Goal: Transaction & Acquisition: Purchase product/service

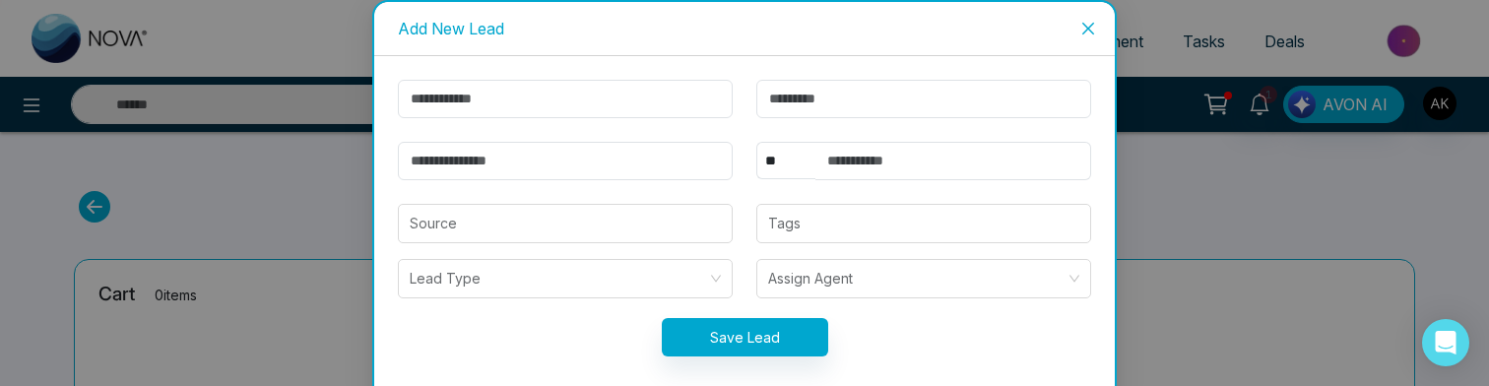
click at [1081, 21] on icon "close" at bounding box center [1089, 29] width 16 height 16
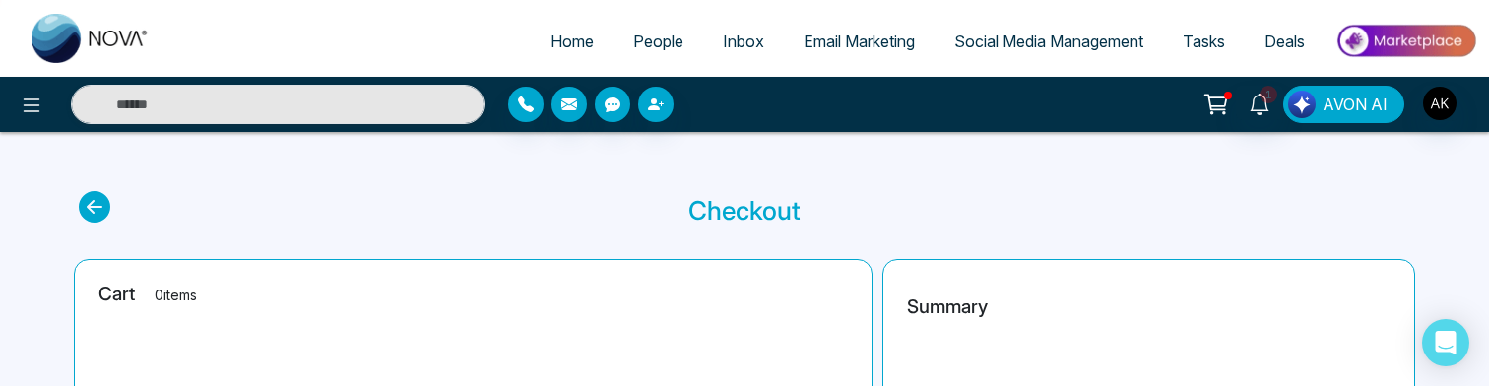
click at [1328, 104] on span "AVON AI" at bounding box center [1355, 105] width 65 height 24
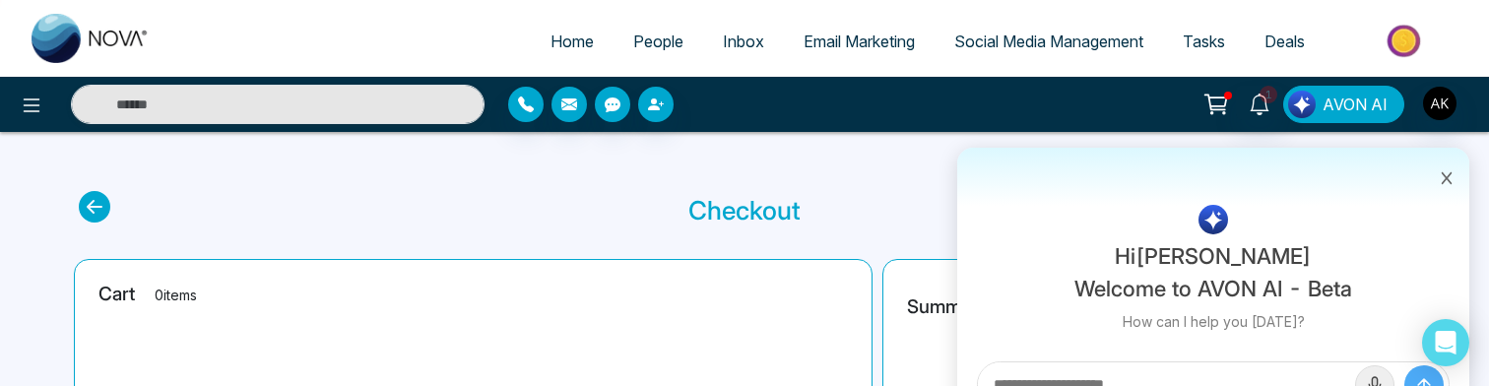
click at [1354, 107] on span "AVON AI" at bounding box center [1355, 105] width 65 height 24
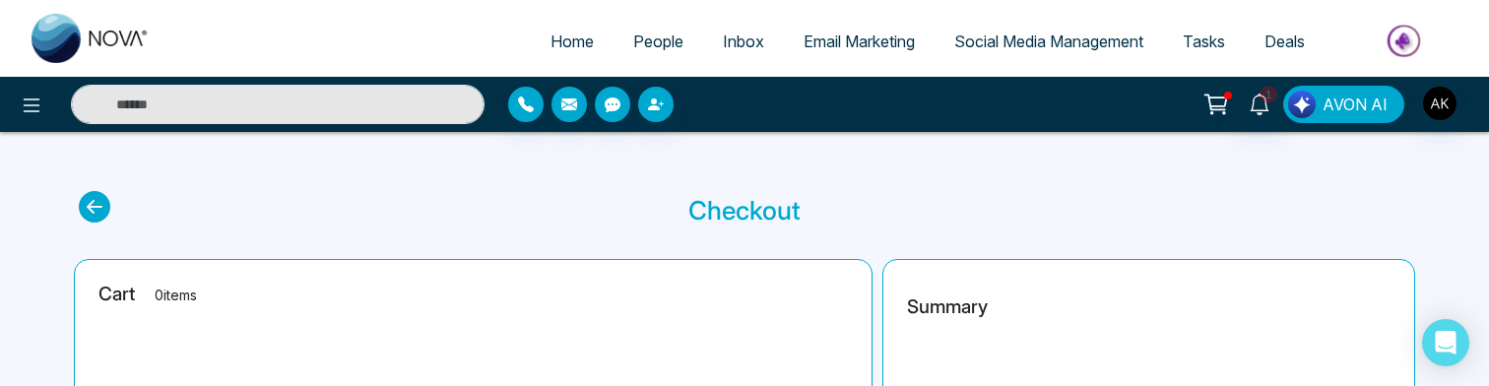
click at [1354, 107] on span "AVON AI" at bounding box center [1355, 105] width 65 height 24
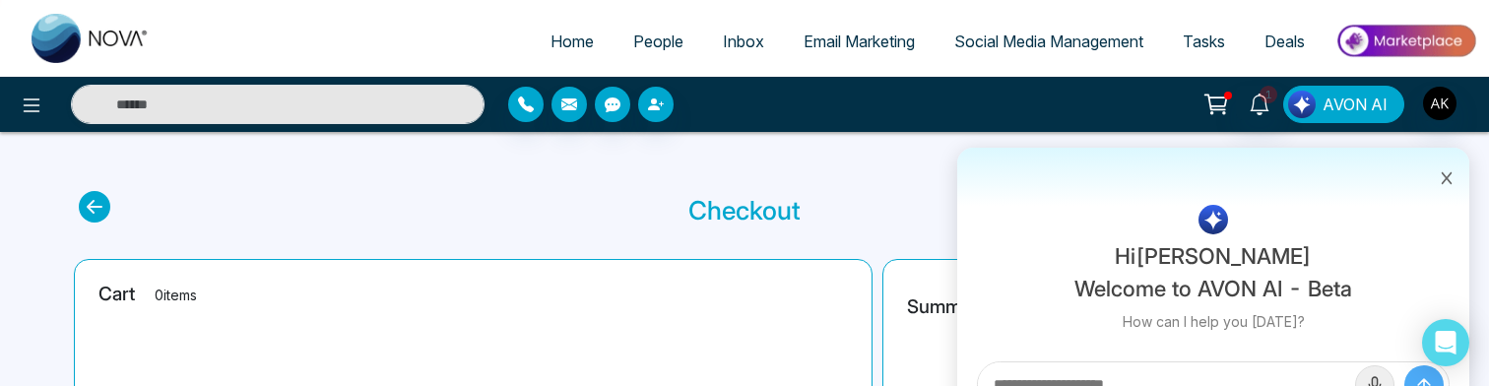
click at [1354, 106] on span "AVON AI" at bounding box center [1355, 105] width 65 height 24
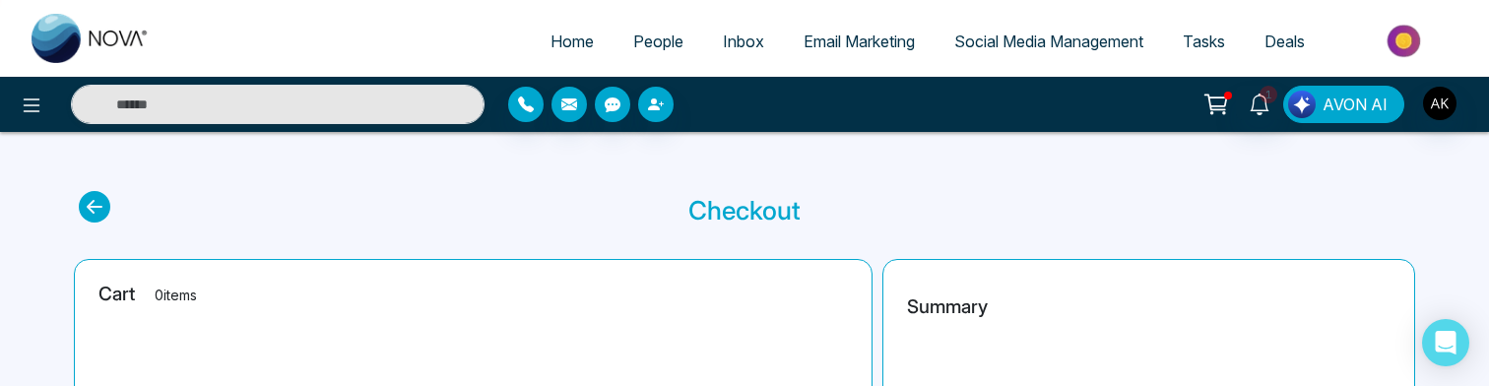
click at [1354, 106] on span "AVON AI" at bounding box center [1355, 105] width 65 height 24
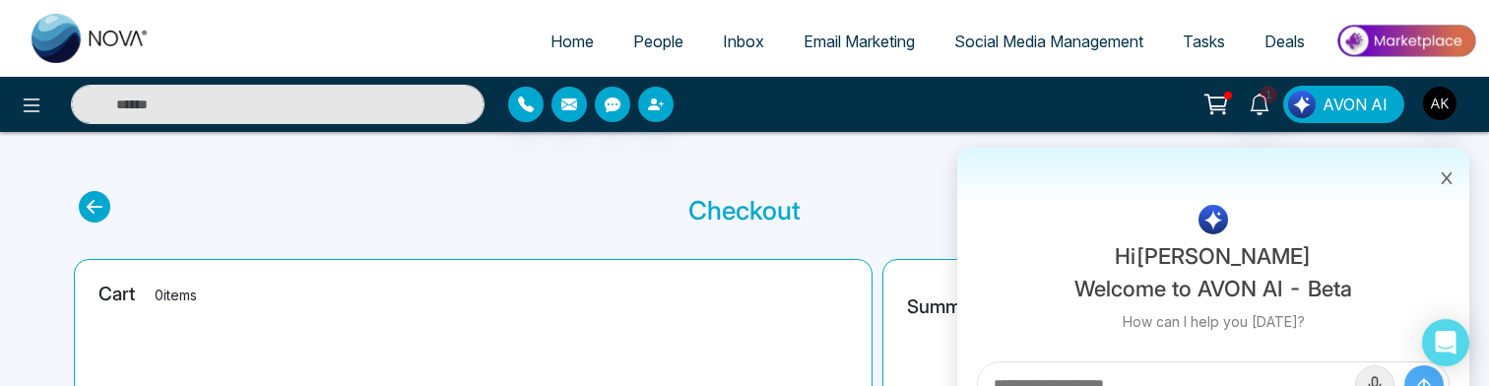
click at [1354, 106] on span "AVON AI" at bounding box center [1355, 105] width 65 height 24
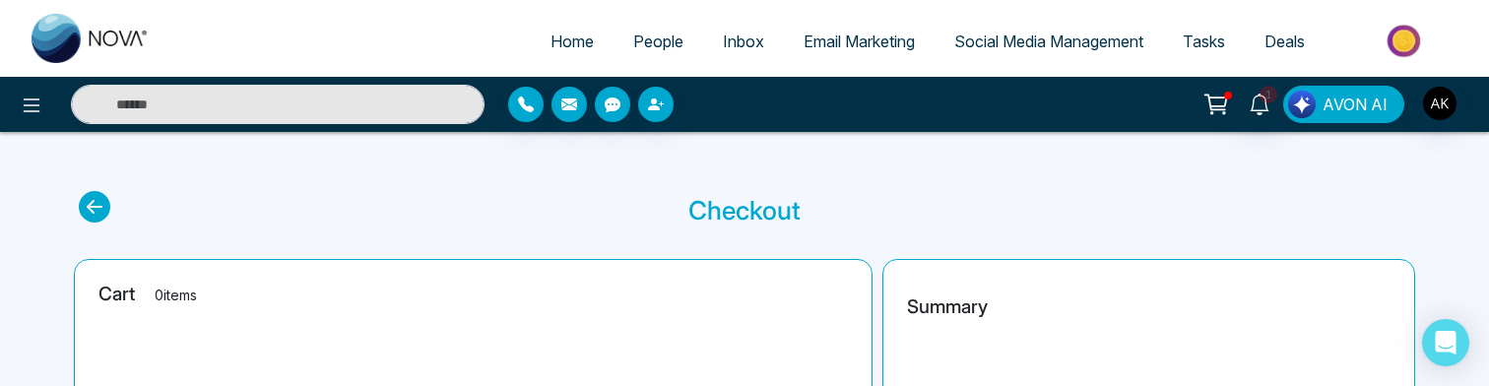
click at [1354, 106] on span "AVON AI" at bounding box center [1355, 105] width 65 height 24
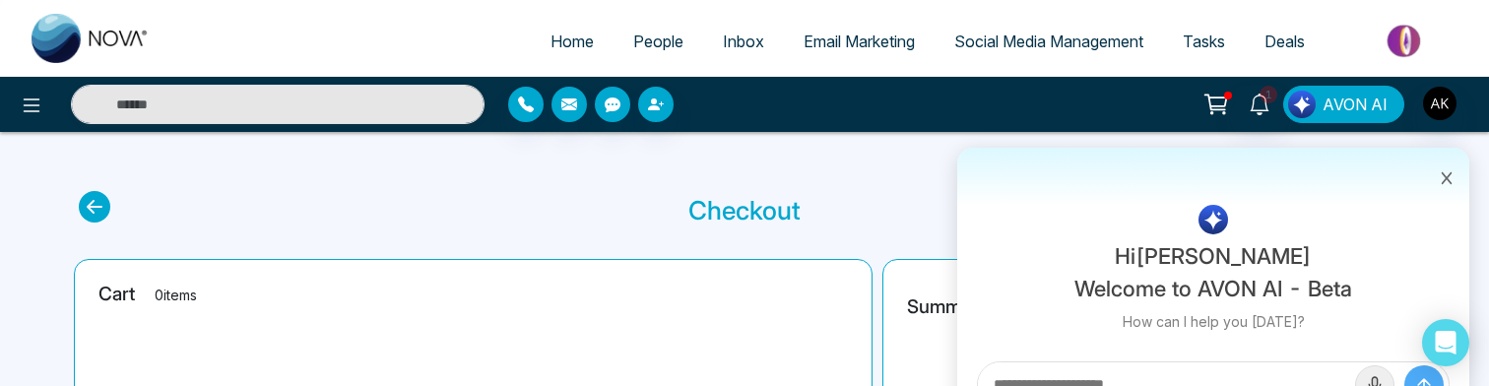
click at [1354, 106] on span "AVON AI" at bounding box center [1355, 105] width 65 height 24
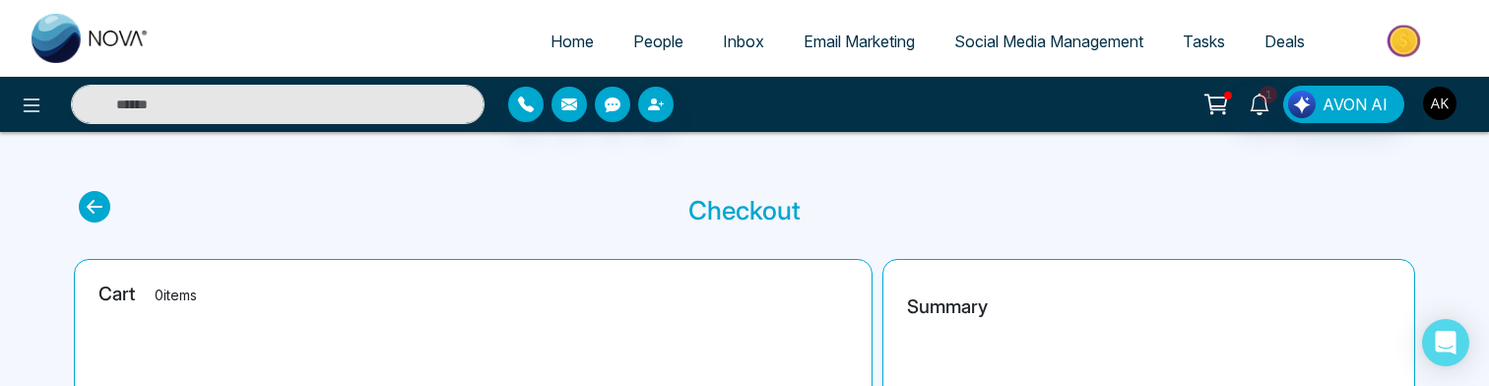
click at [1447, 101] on img "button" at bounding box center [1439, 103] width 33 height 33
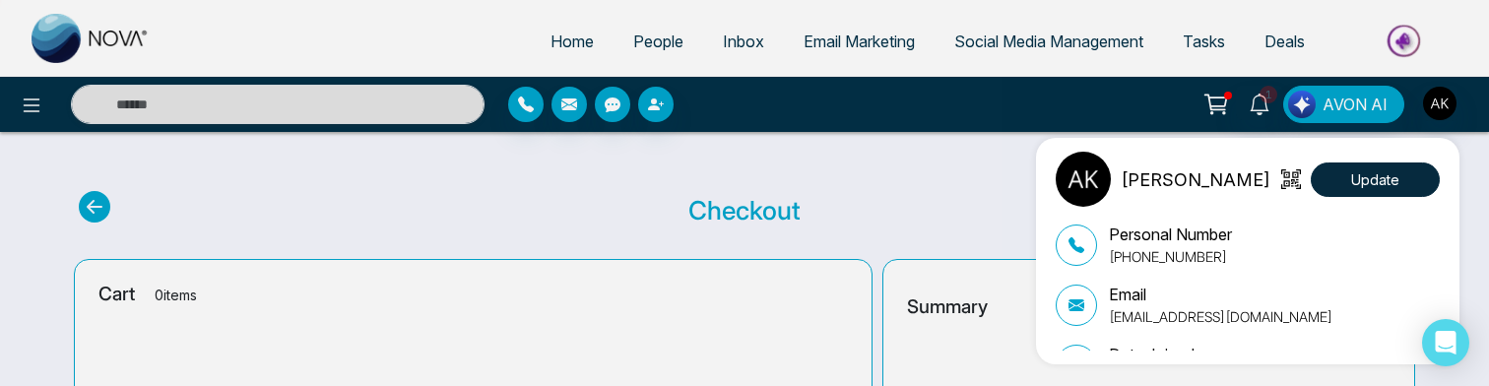
click at [1447, 100] on div "[PERSON_NAME] Update Personal Number [PHONE_NUMBER] Email [EMAIL_ADDRESS][DOMAI…" at bounding box center [744, 193] width 1489 height 386
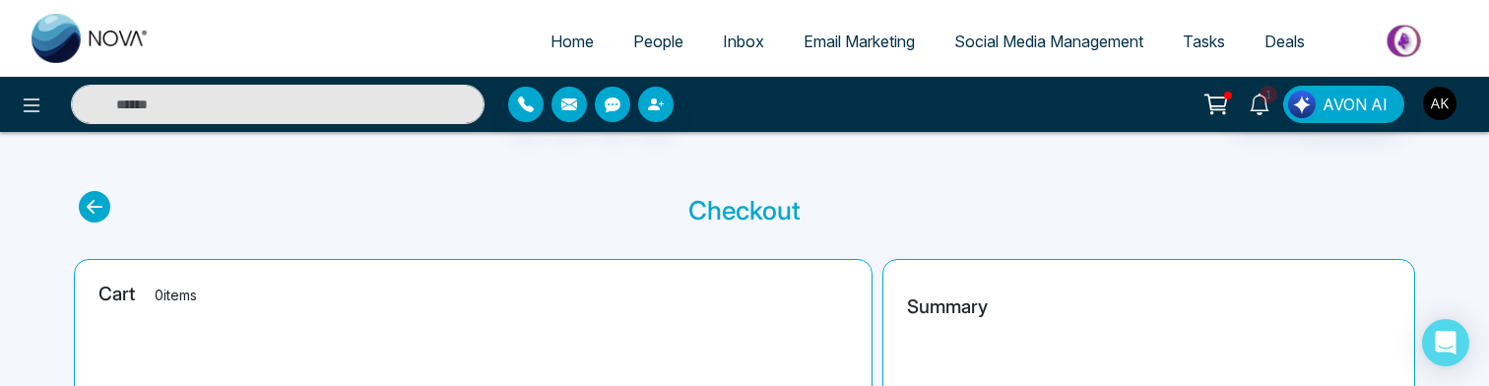
click at [1447, 100] on img "button" at bounding box center [1439, 103] width 33 height 33
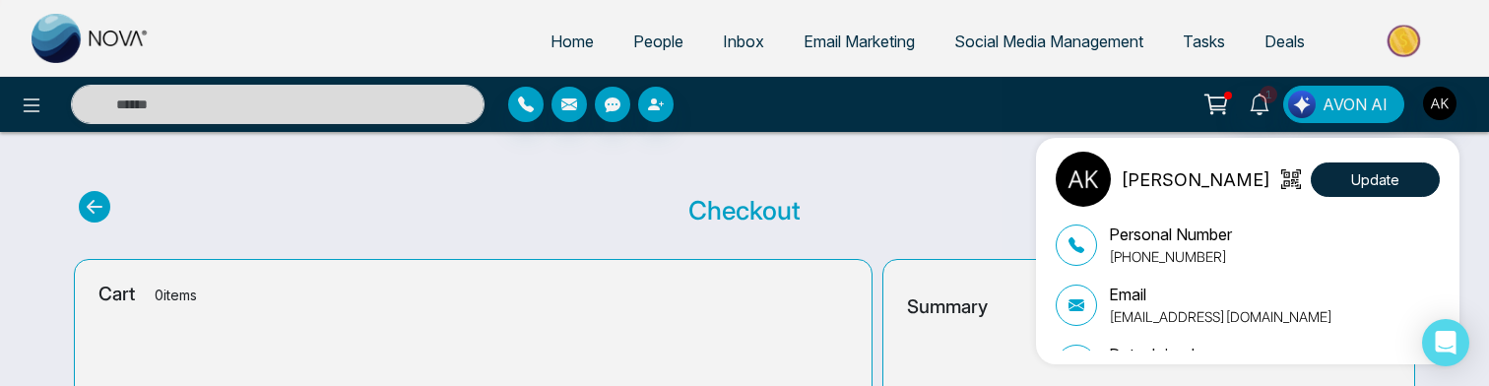
click at [1447, 100] on div "[PERSON_NAME] Update Personal Number [PHONE_NUMBER] Email [EMAIL_ADDRESS][DOMAI…" at bounding box center [744, 193] width 1489 height 386
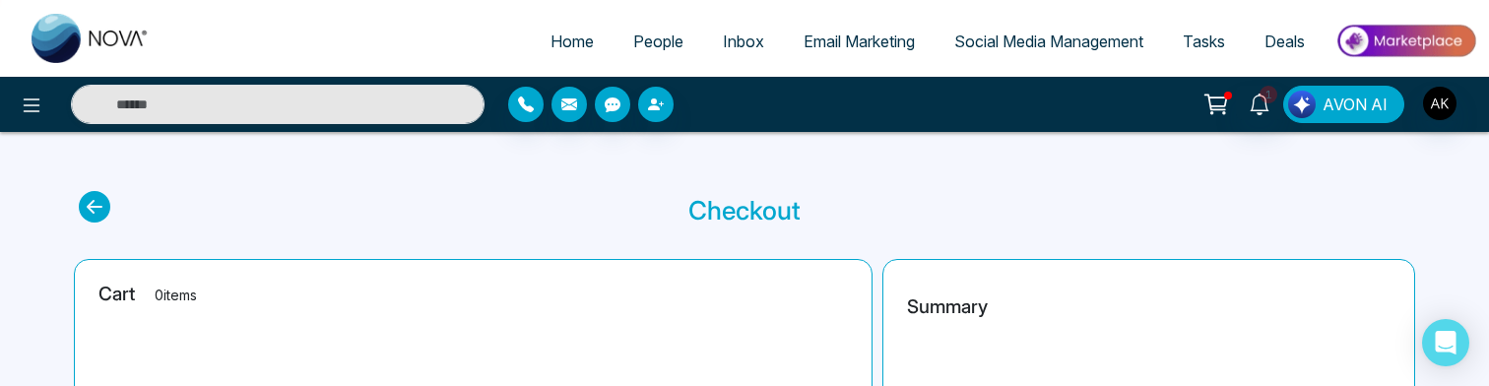
click at [1363, 115] on span "AVON AI" at bounding box center [1355, 105] width 65 height 24
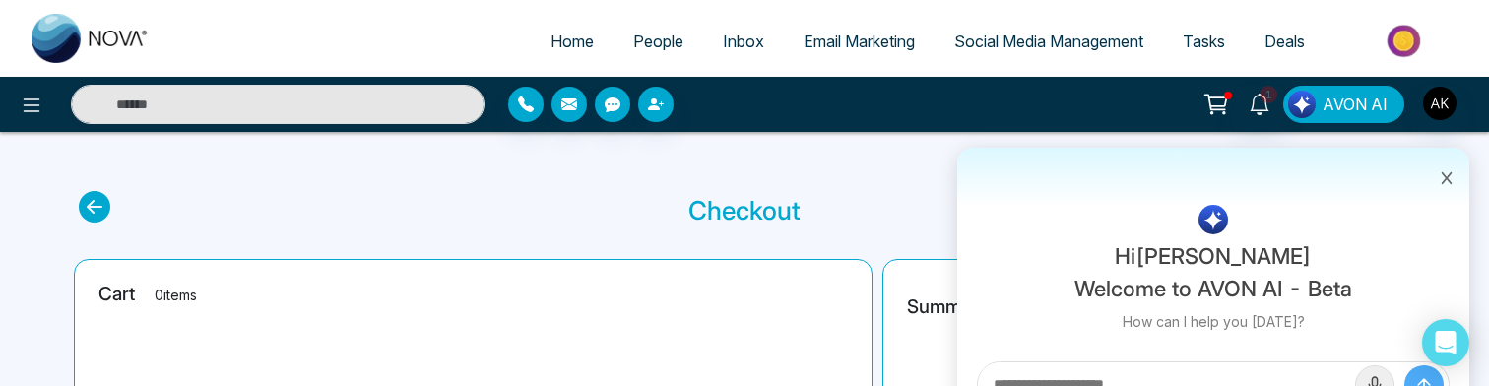
click at [1363, 114] on span "AVON AI" at bounding box center [1355, 105] width 65 height 24
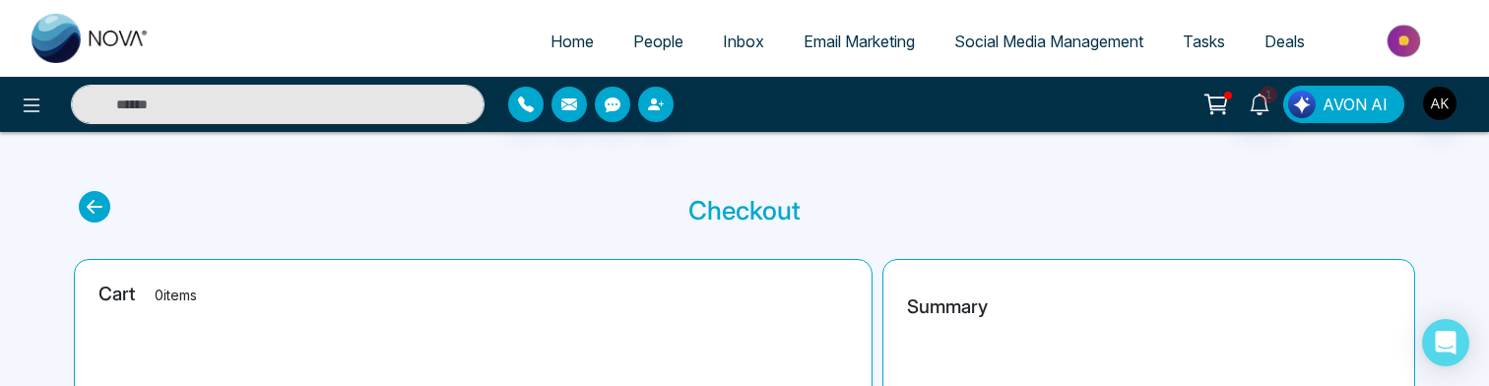
click at [1363, 114] on span "AVON AI" at bounding box center [1355, 105] width 65 height 24
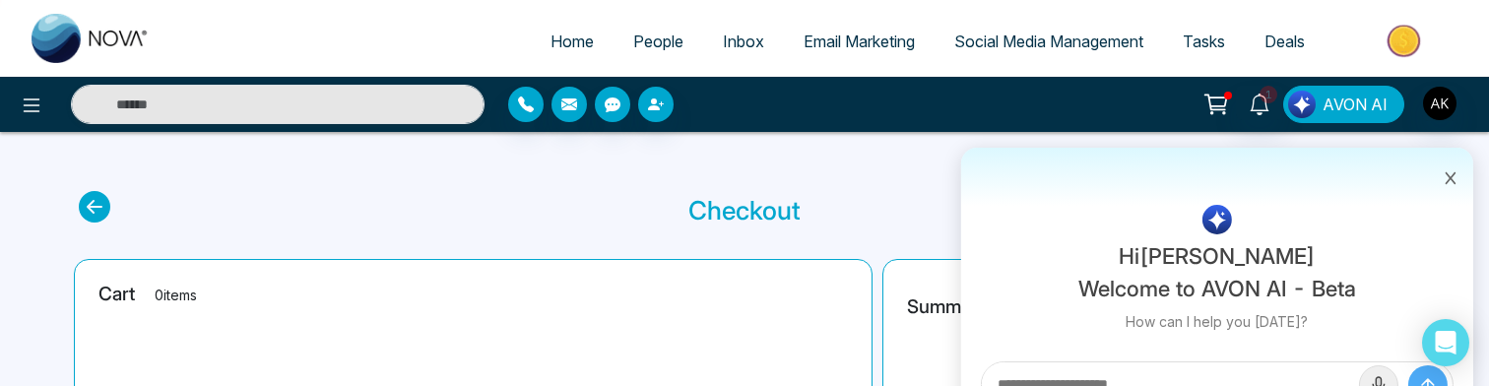
click at [1363, 114] on span "AVON AI" at bounding box center [1355, 105] width 65 height 24
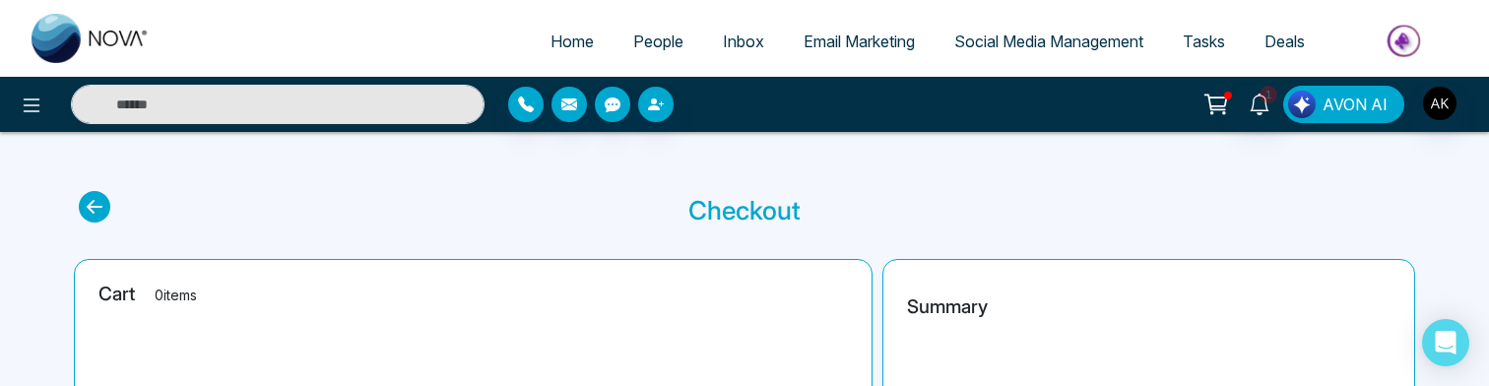
click at [1363, 114] on span "AVON AI" at bounding box center [1355, 105] width 65 height 24
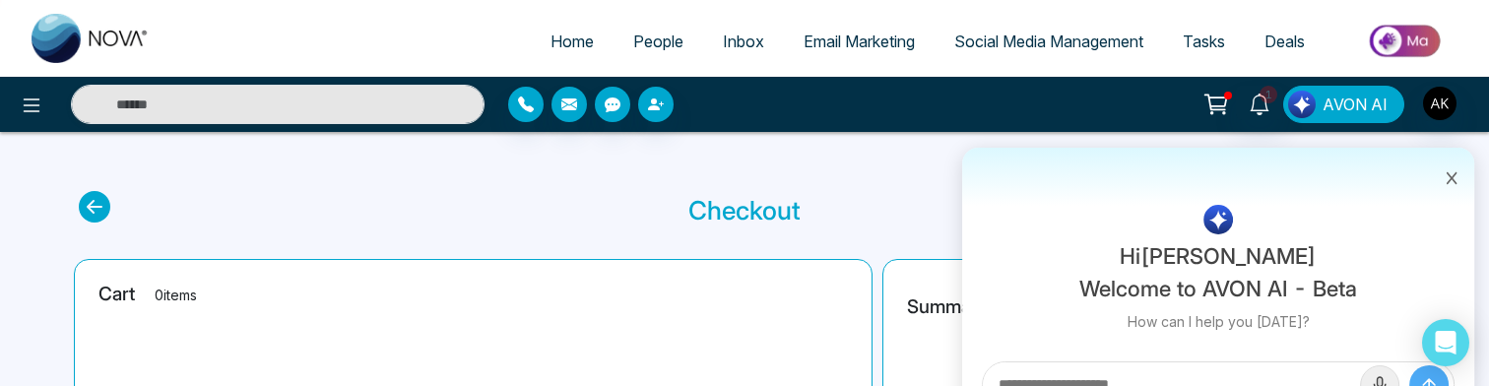
click at [1363, 114] on span "AVON AI" at bounding box center [1355, 105] width 65 height 24
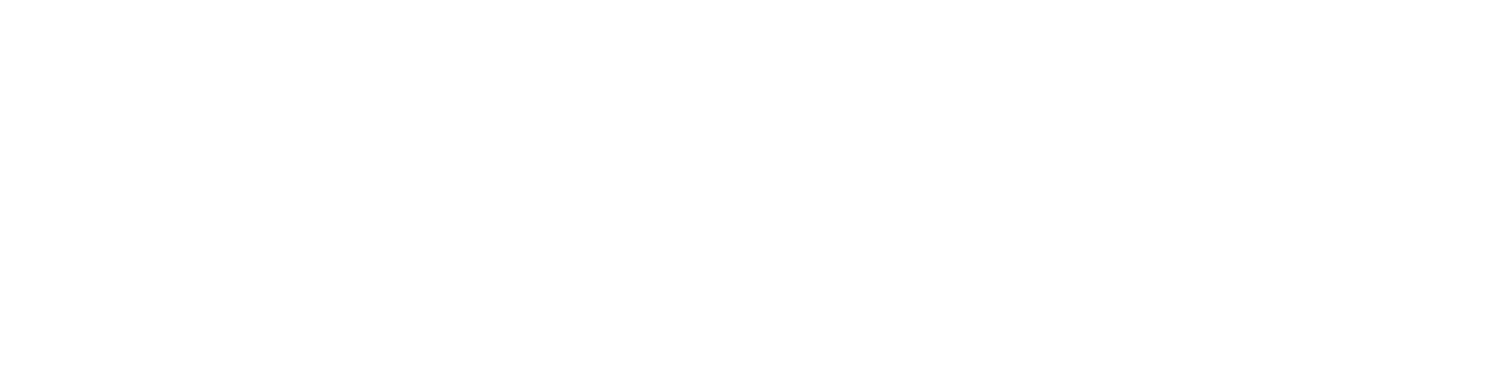
click at [930, 80] on body at bounding box center [744, 193] width 1489 height 386
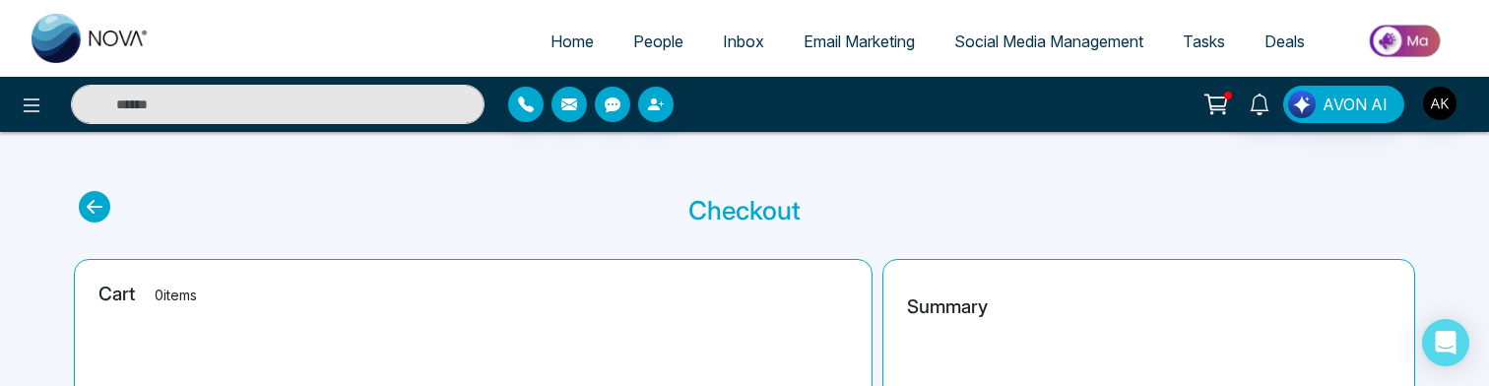
click at [1443, 116] on img "button" at bounding box center [1439, 103] width 33 height 33
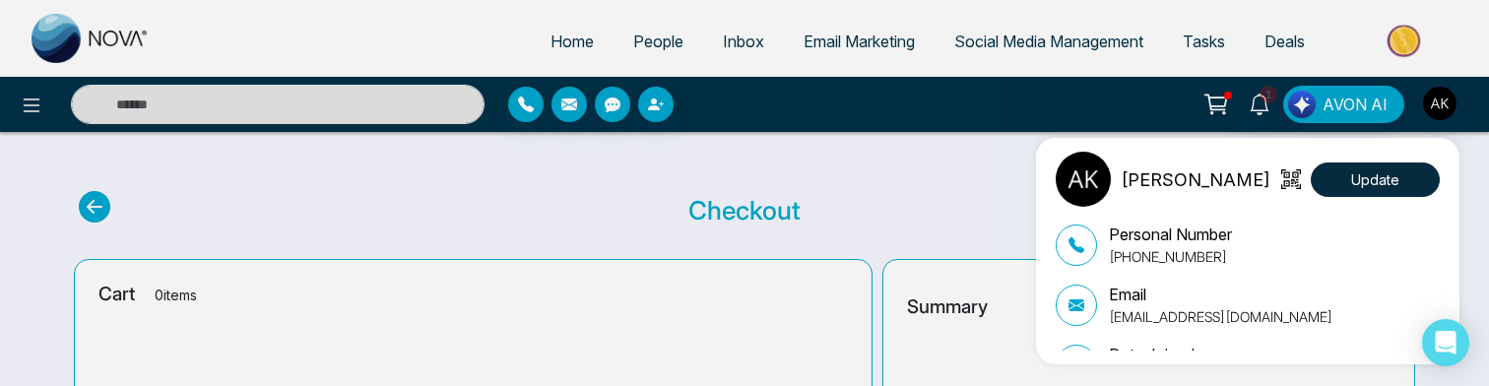
click at [965, 189] on div "[PERSON_NAME] Update Personal Number [PHONE_NUMBER] Email [EMAIL_ADDRESS][DOMAI…" at bounding box center [744, 193] width 1489 height 386
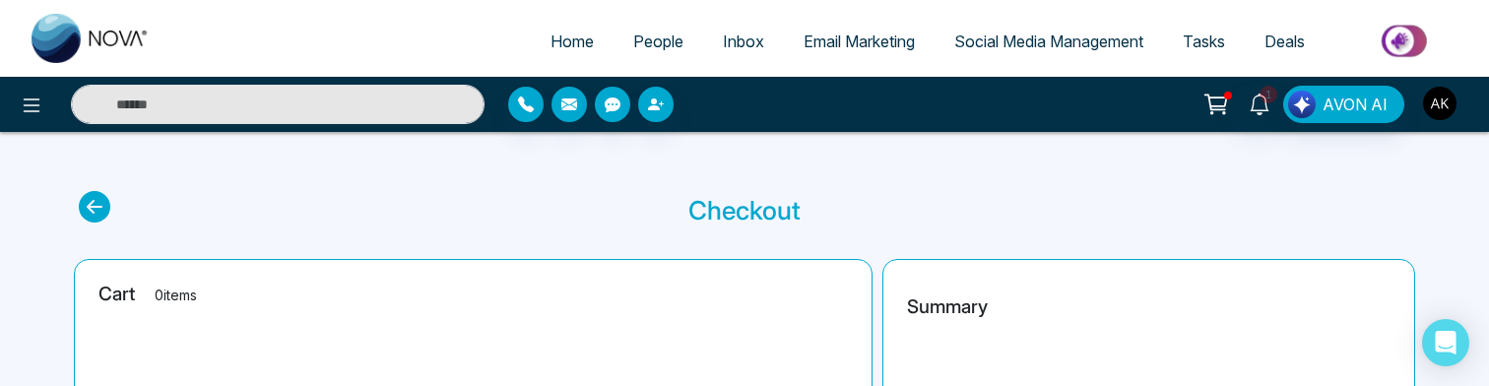
click at [1431, 105] on img "button" at bounding box center [1439, 103] width 33 height 33
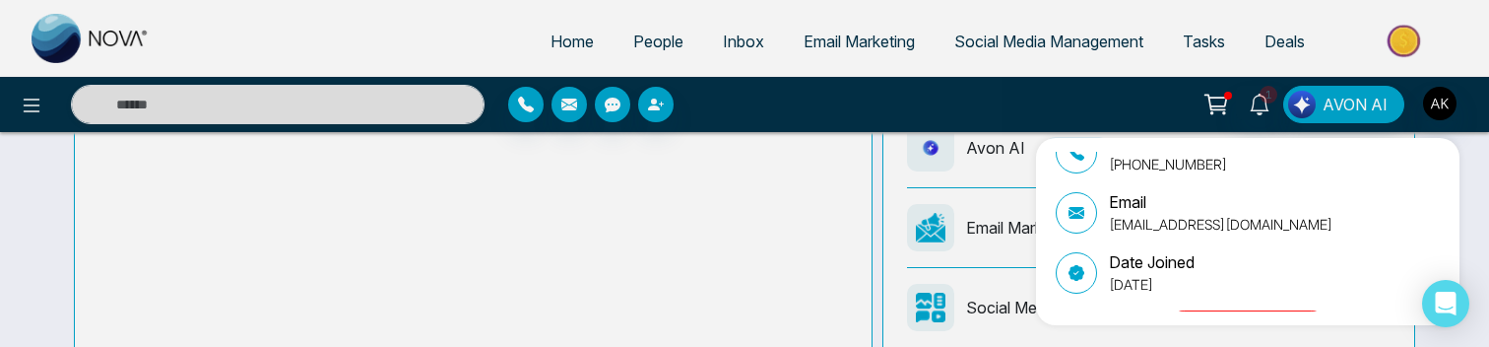
scroll to position [132, 0]
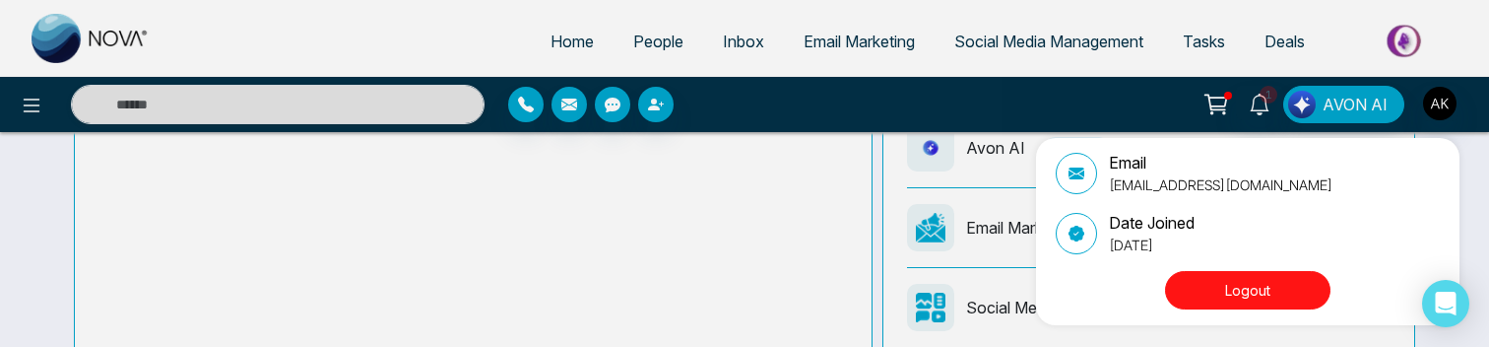
click at [1222, 291] on button "Logout" at bounding box center [1247, 290] width 165 height 38
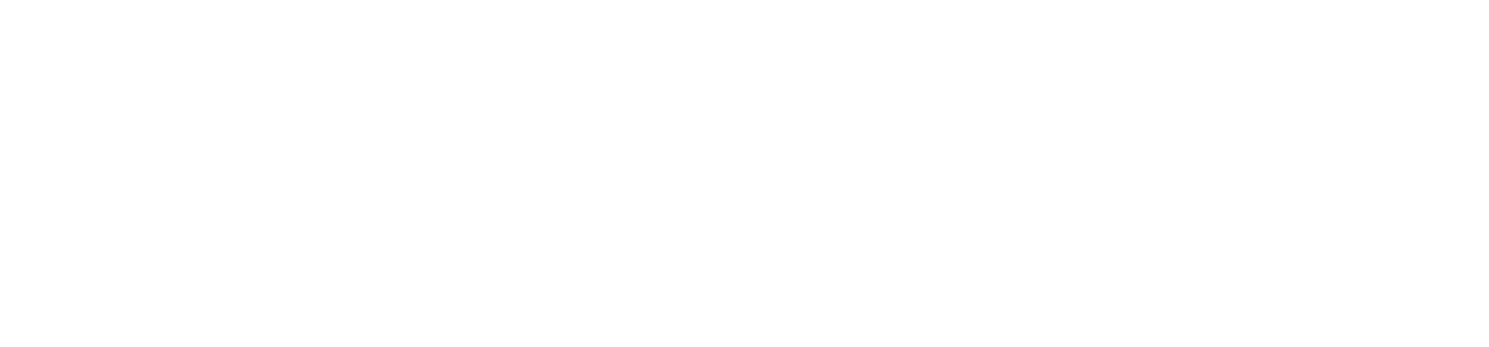
select select "*"
